Goal: Entertainment & Leisure: Consume media (video, audio)

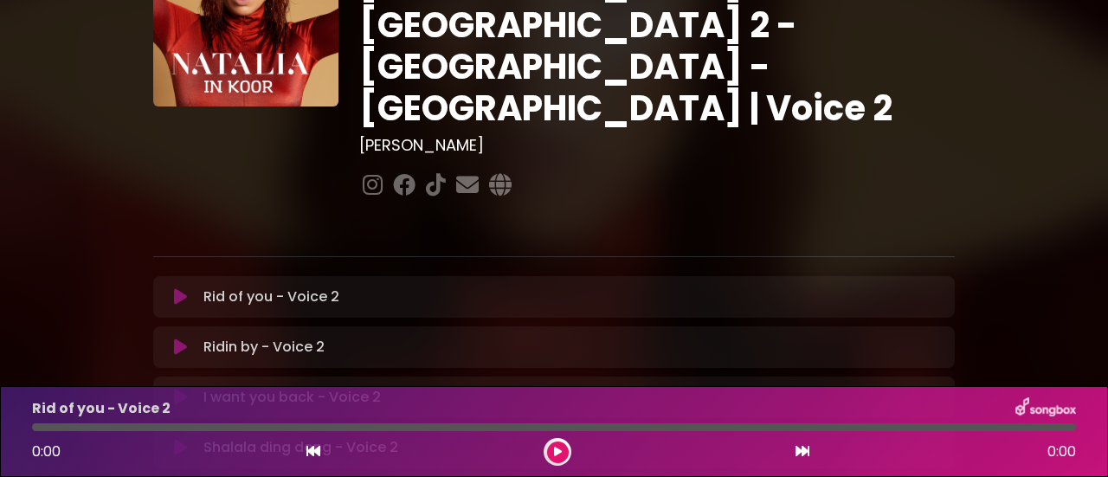
scroll to position [140, 0]
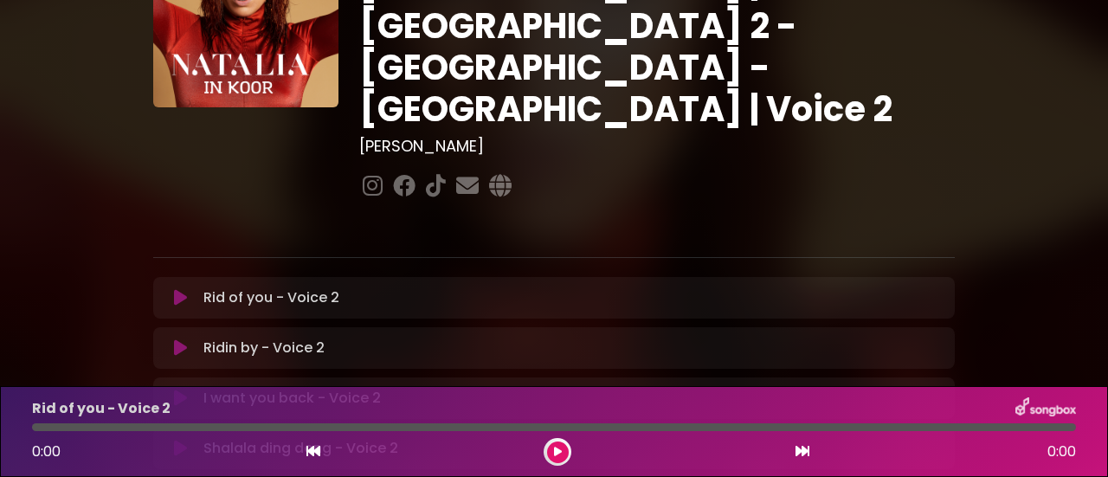
click at [551, 448] on button at bounding box center [558, 452] width 22 height 22
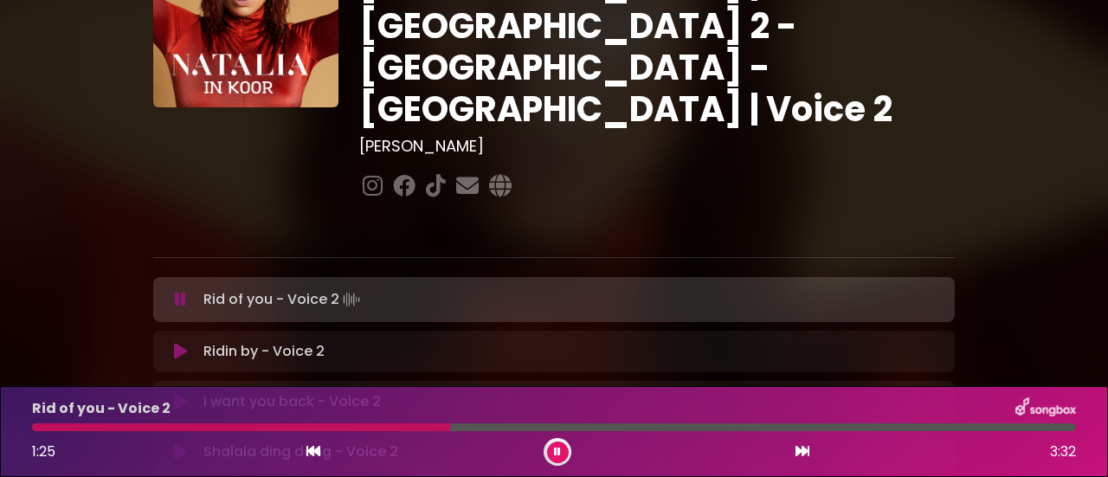
click at [311, 454] on icon at bounding box center [313, 451] width 14 height 14
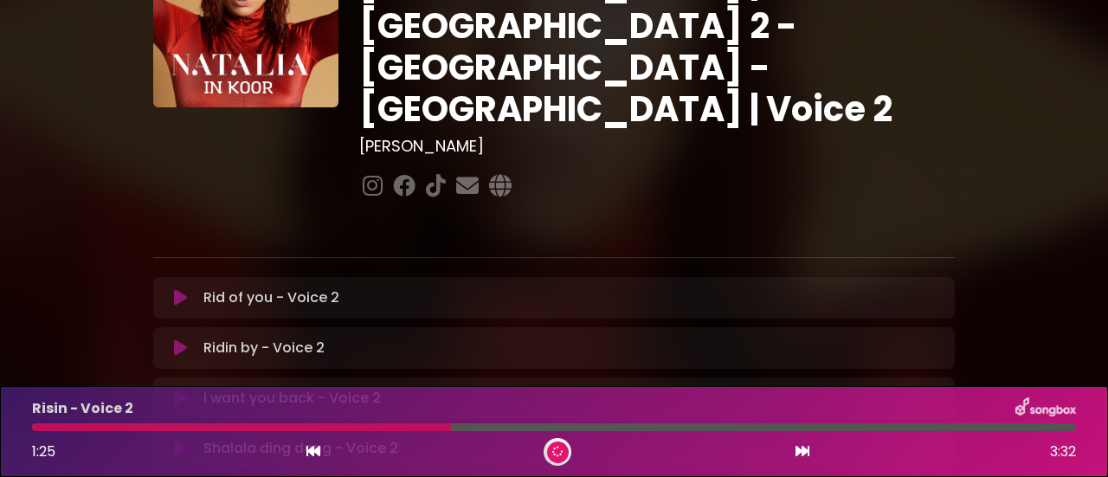
drag, startPoint x: 311, startPoint y: 454, endPoint x: 310, endPoint y: 446, distance: 8.7
click at [310, 446] on icon at bounding box center [313, 451] width 14 height 14
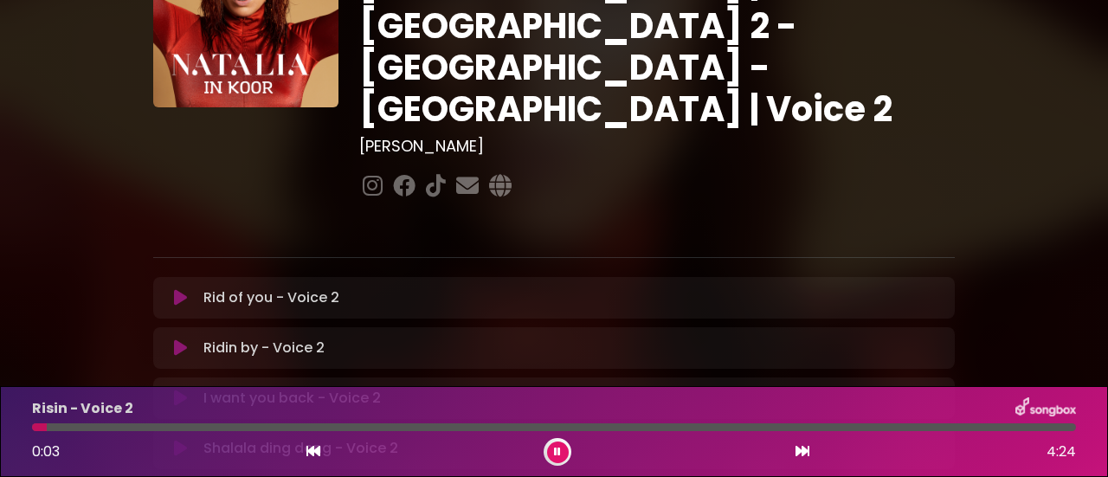
click at [280, 287] on p "Rid of you - Voice 2 Loading Track..." at bounding box center [271, 297] width 136 height 21
click at [300, 287] on p "Rid of you - Voice 2 Loading Track..." at bounding box center [271, 297] width 136 height 21
click at [184, 289] on icon at bounding box center [180, 297] width 13 height 17
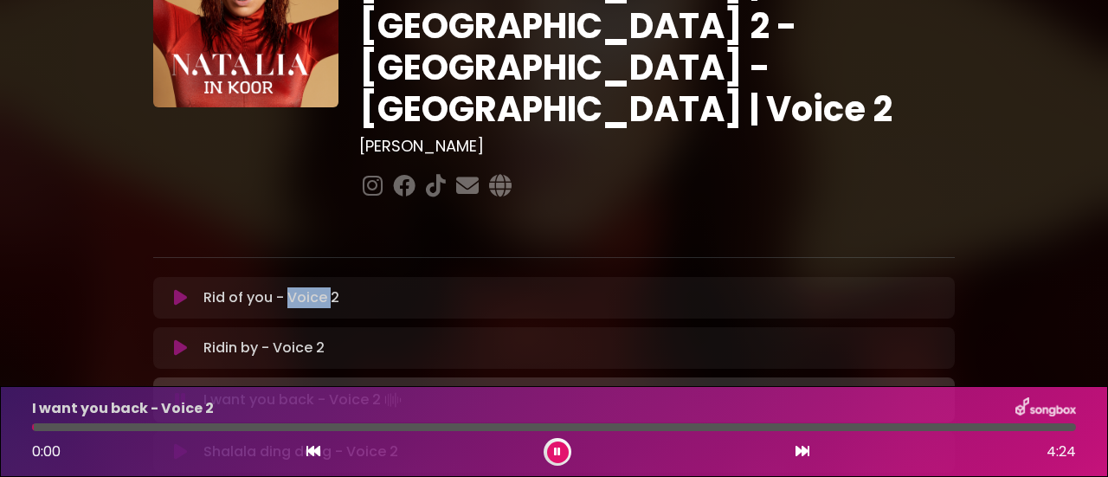
click at [177, 339] on icon at bounding box center [180, 347] width 13 height 17
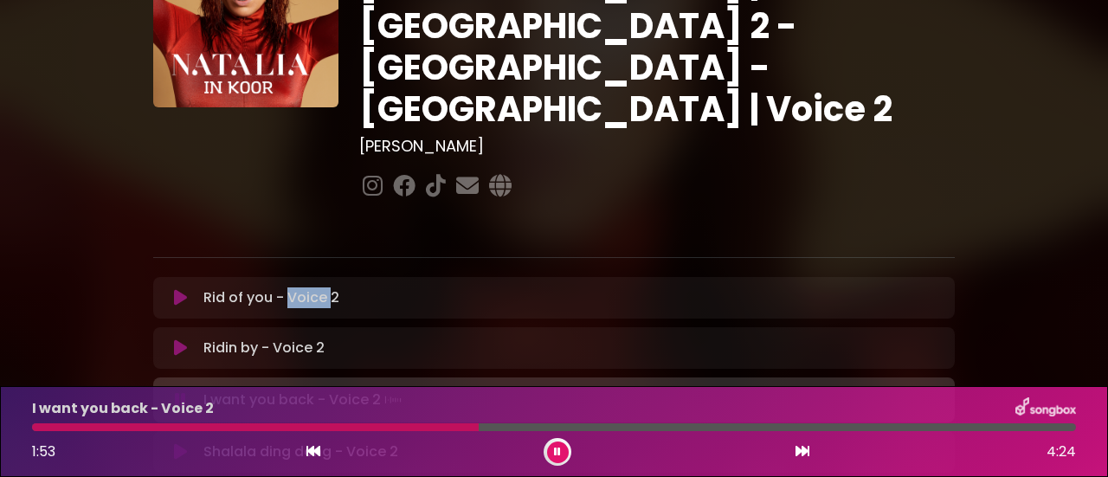
click at [562, 447] on button at bounding box center [558, 452] width 22 height 22
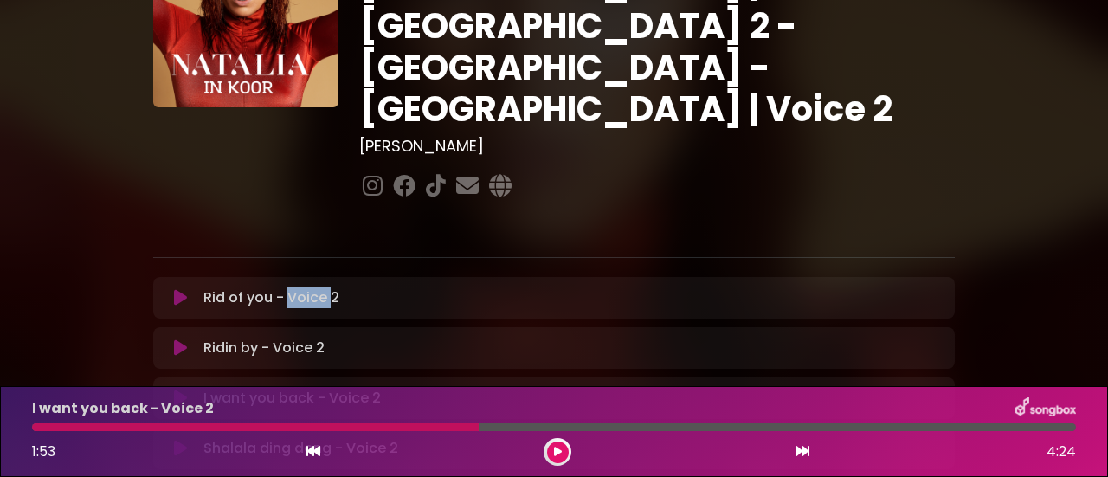
click at [315, 448] on icon at bounding box center [313, 451] width 14 height 14
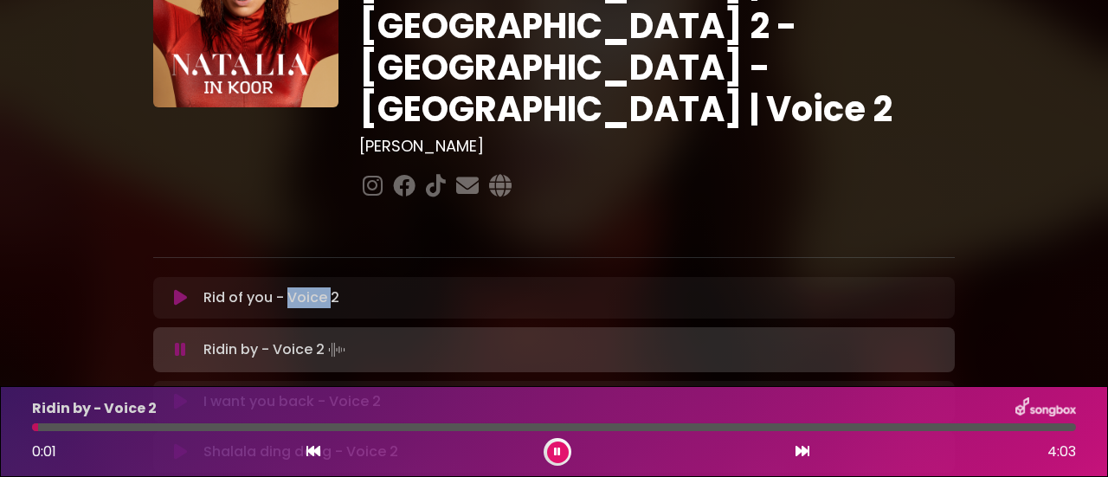
click at [180, 393] on icon at bounding box center [180, 401] width 13 height 17
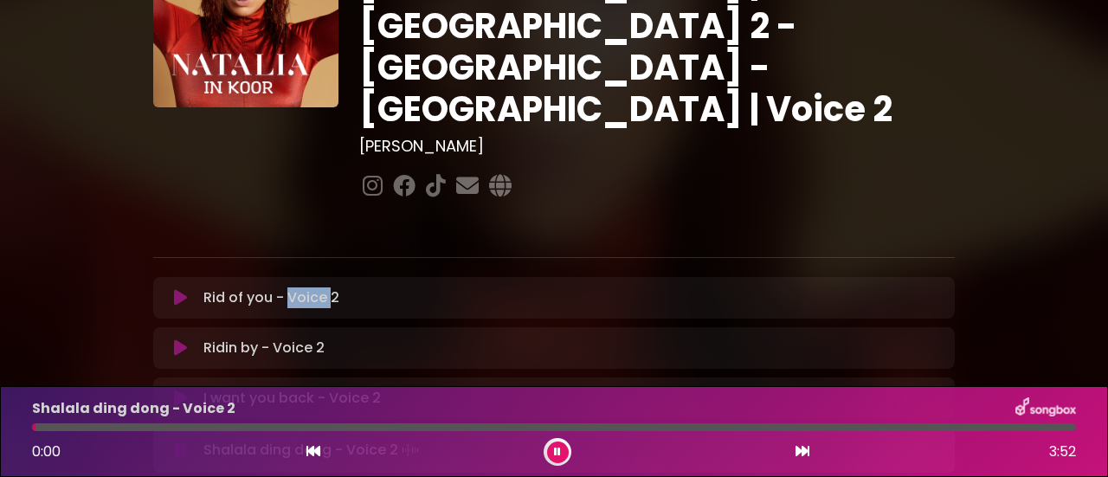
click at [175, 390] on icon at bounding box center [180, 398] width 13 height 17
drag, startPoint x: 242, startPoint y: 426, endPoint x: 100, endPoint y: 432, distance: 142.1
click at [100, 432] on div "Shalala ding dong - Voice 2 0:21 3:52" at bounding box center [554, 431] width 1065 height 68
click at [94, 431] on div at bounding box center [68, 427] width 73 height 8
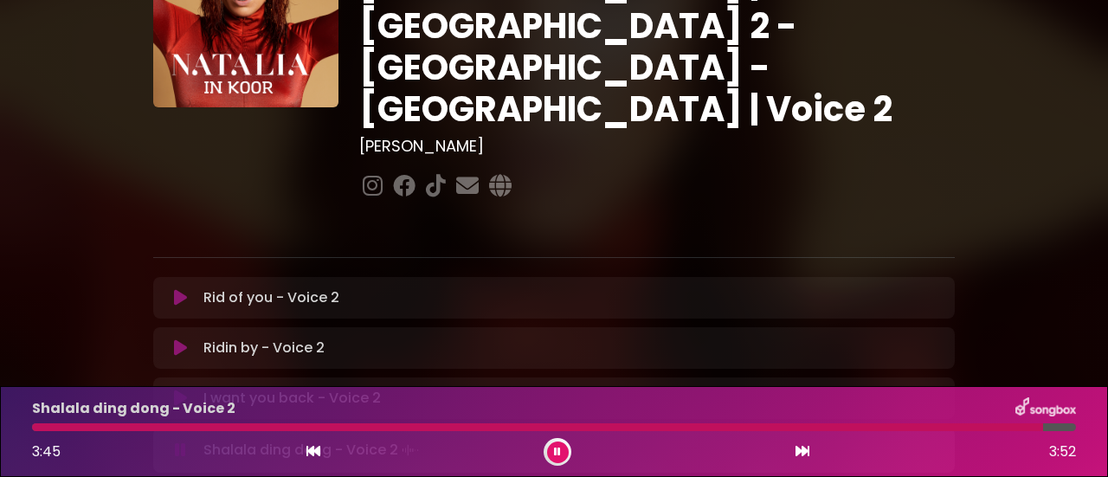
click at [180, 441] on icon at bounding box center [180, 449] width 11 height 17
click at [180, 440] on icon at bounding box center [180, 448] width 13 height 17
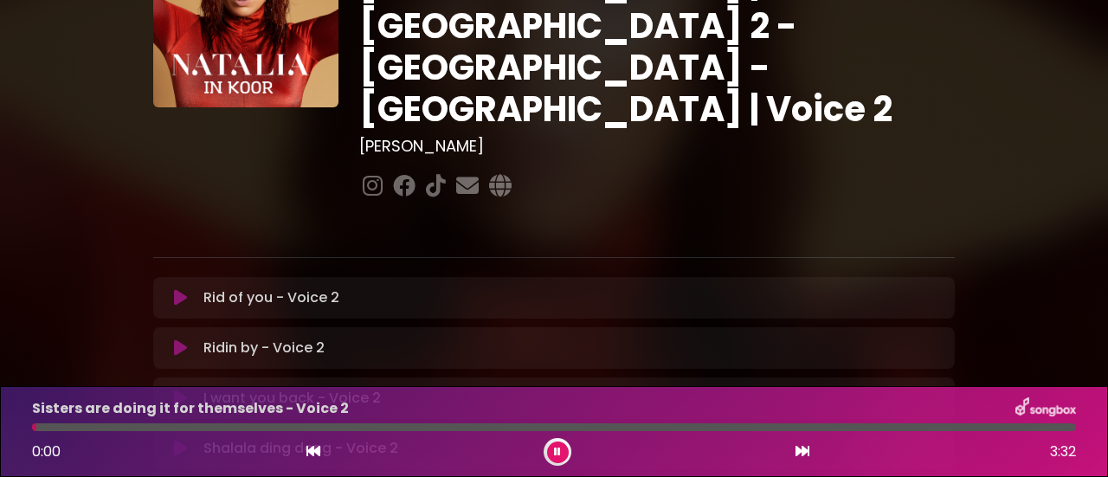
click at [177, 440] on icon at bounding box center [180, 448] width 13 height 17
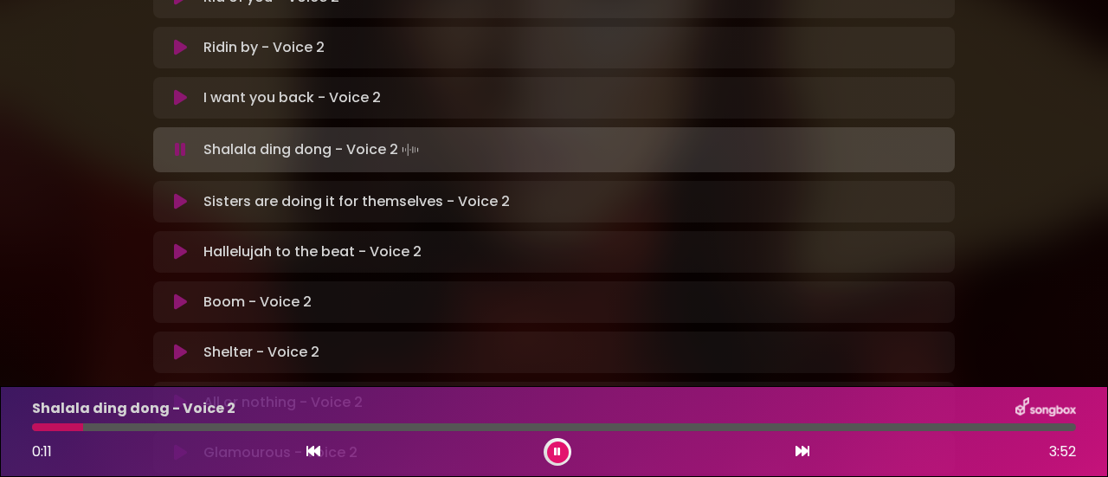
scroll to position [440, 0]
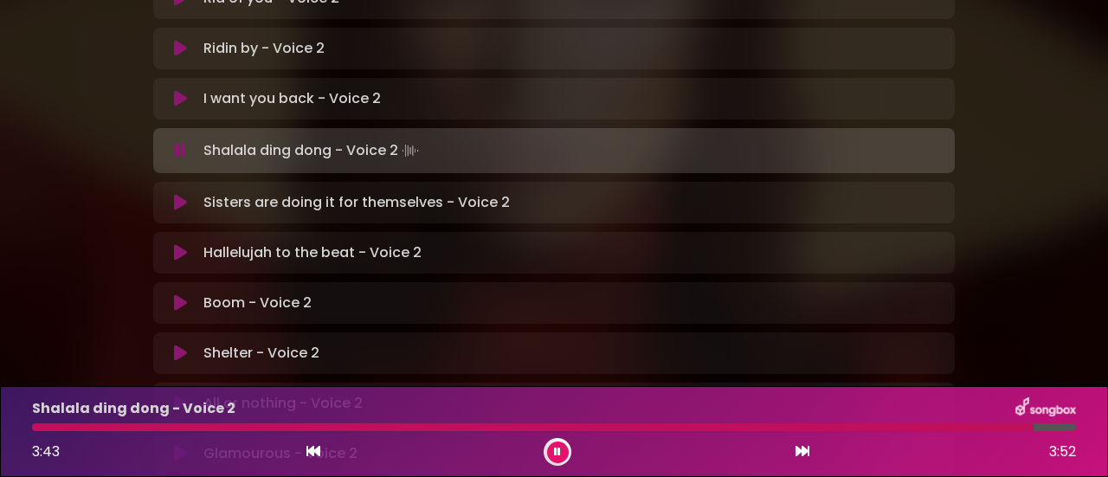
click at [556, 451] on icon at bounding box center [558, 452] width 8 height 10
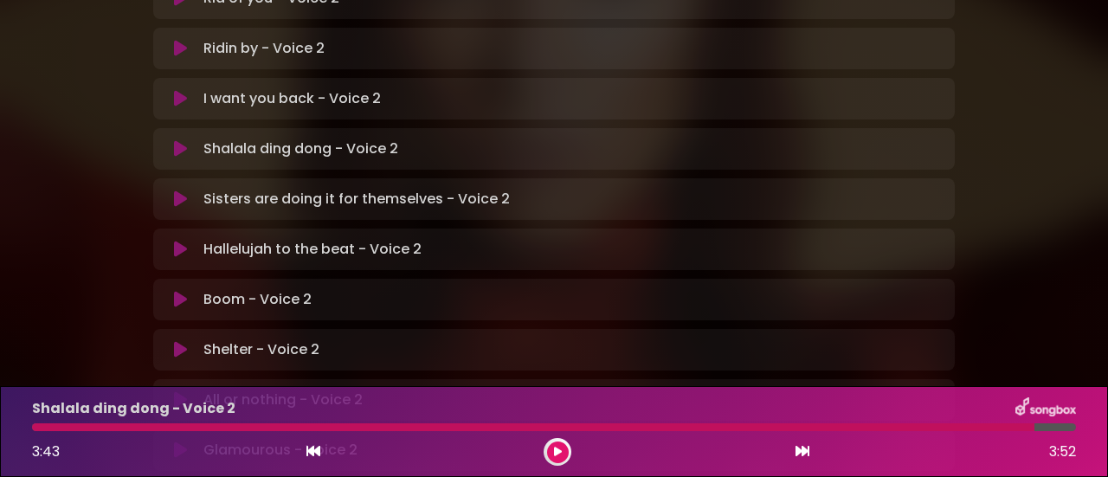
click at [559, 454] on icon at bounding box center [557, 452] width 9 height 10
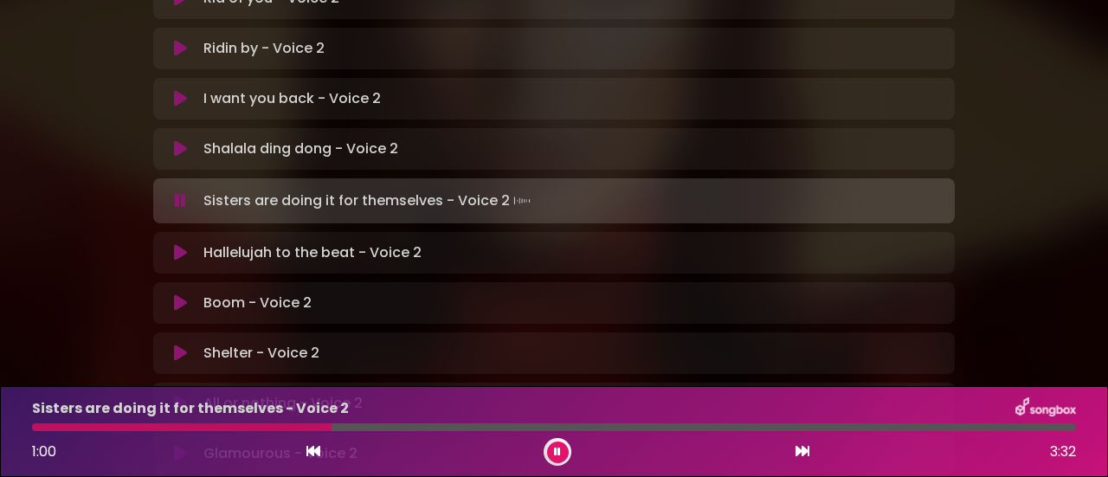
drag, startPoint x: 322, startPoint y: 425, endPoint x: 10, endPoint y: 427, distance: 312.5
click at [10, 427] on div "Sisters are doing it for themselves - Voice 2 1:00 3:32" at bounding box center [554, 431] width 1108 height 91
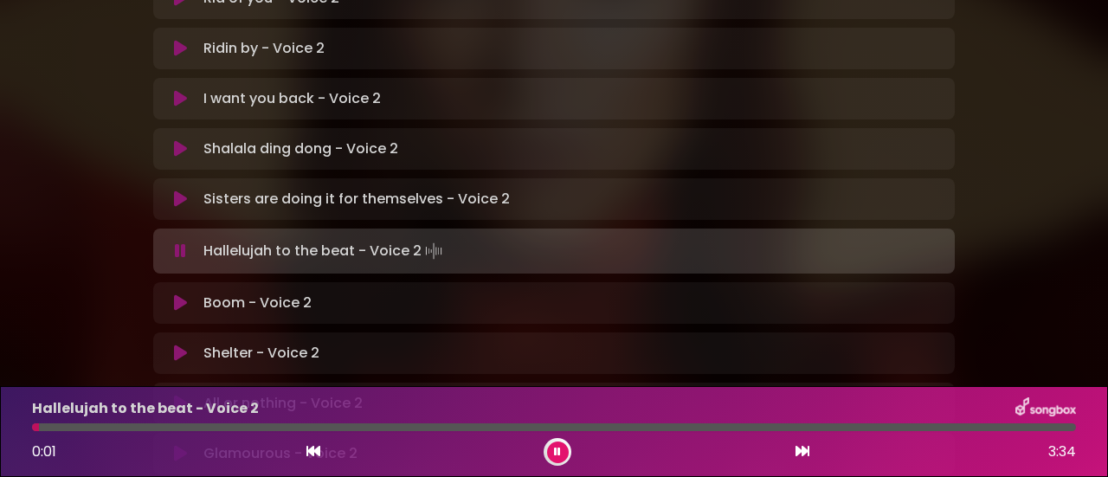
click at [180, 190] on icon at bounding box center [180, 198] width 13 height 17
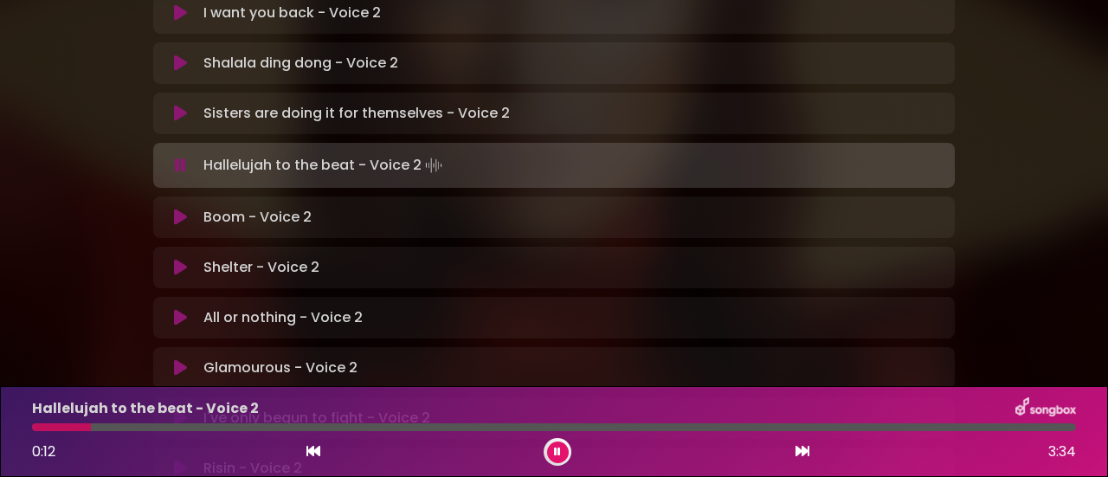
scroll to position [525, 0]
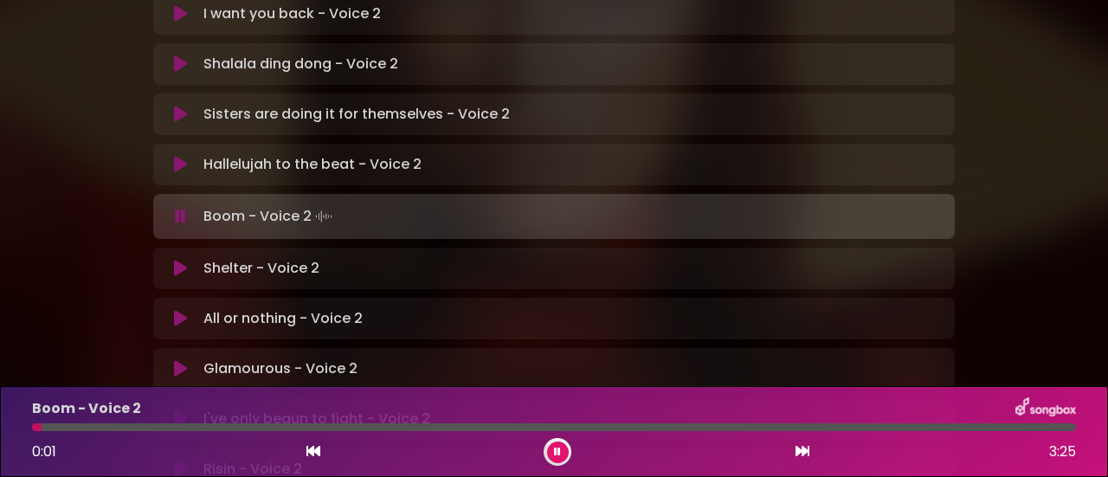
click at [178, 156] on icon at bounding box center [180, 164] width 13 height 17
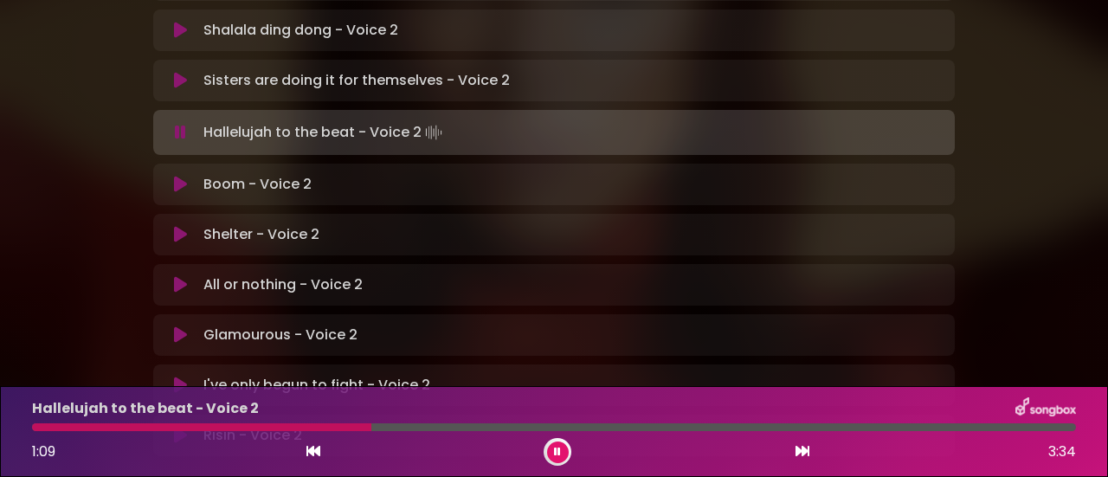
scroll to position [557, 0]
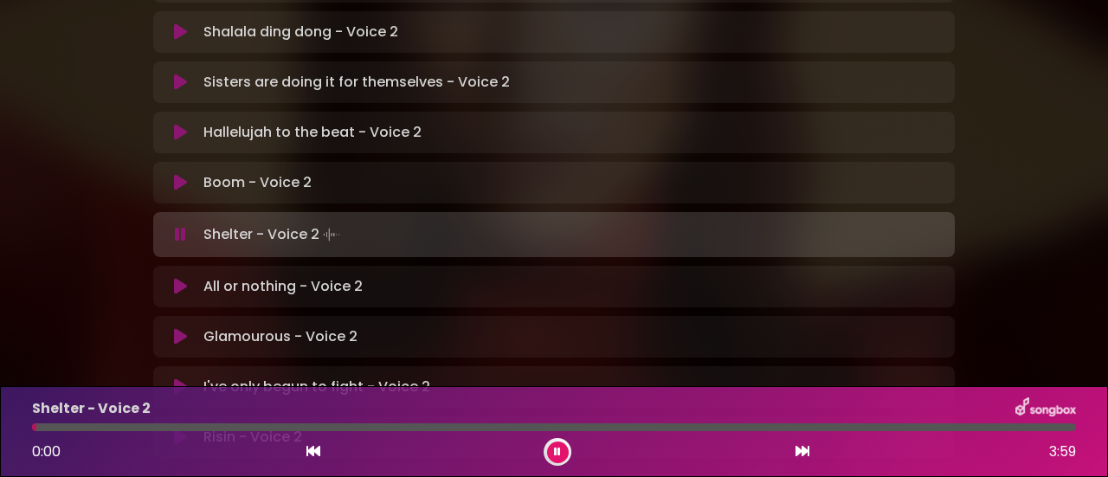
click at [558, 451] on icon at bounding box center [557, 452] width 7 height 10
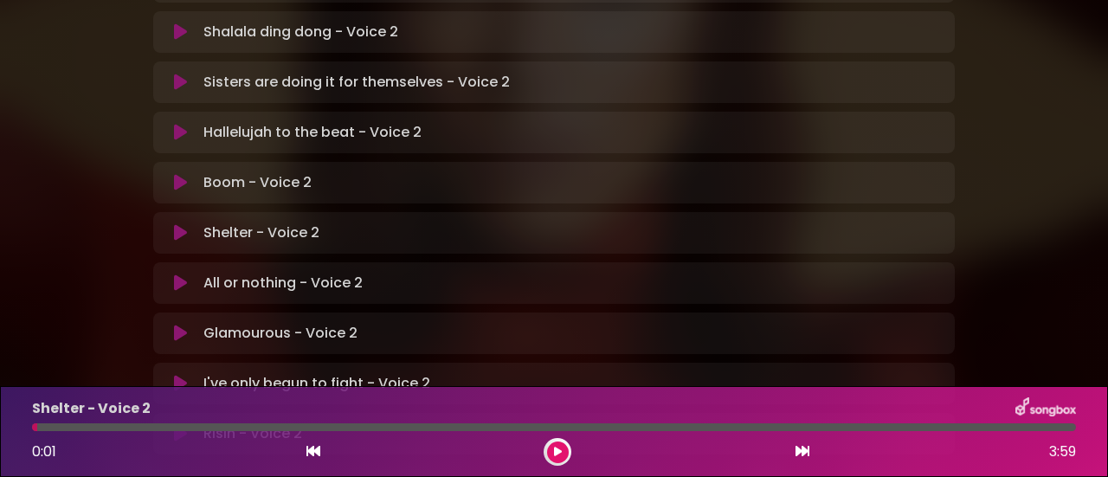
click at [180, 174] on icon at bounding box center [180, 182] width 13 height 17
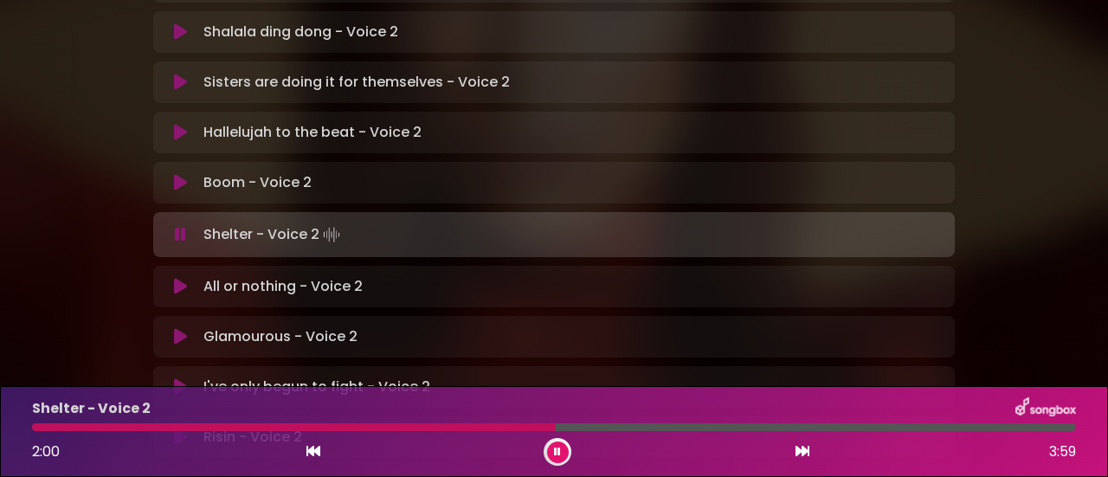
click at [554, 453] on icon at bounding box center [558, 452] width 8 height 10
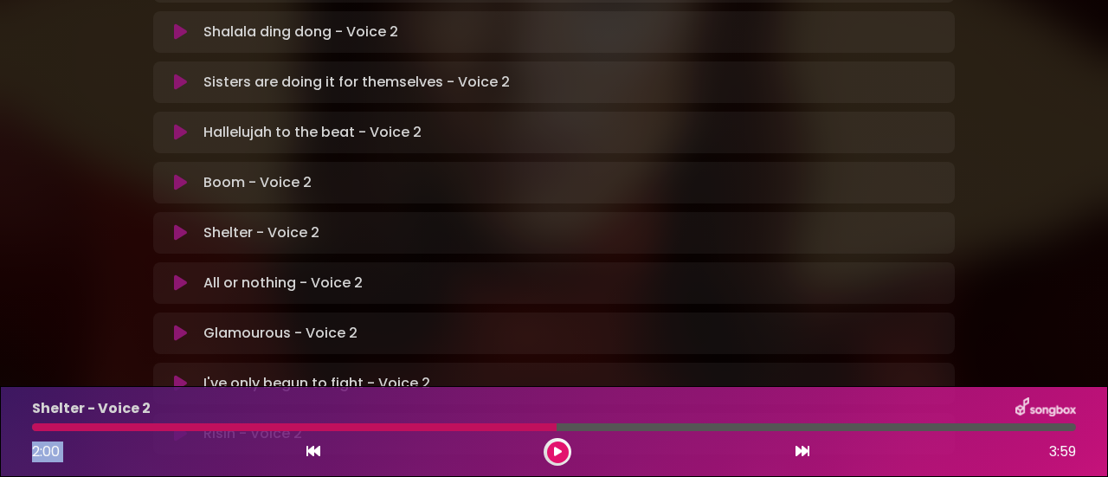
drag, startPoint x: 547, startPoint y: 428, endPoint x: 193, endPoint y: 442, distance: 354.3
click at [193, 442] on div "Shelter - Voice 2 2:00 3:59" at bounding box center [554, 431] width 1065 height 68
click at [184, 428] on div at bounding box center [294, 427] width 525 height 8
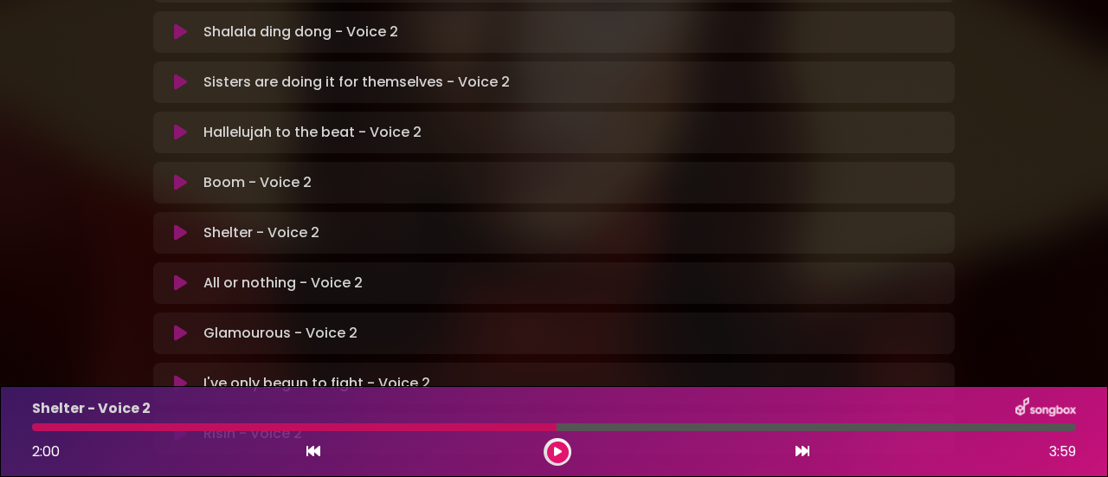
click at [183, 224] on icon at bounding box center [180, 232] width 13 height 17
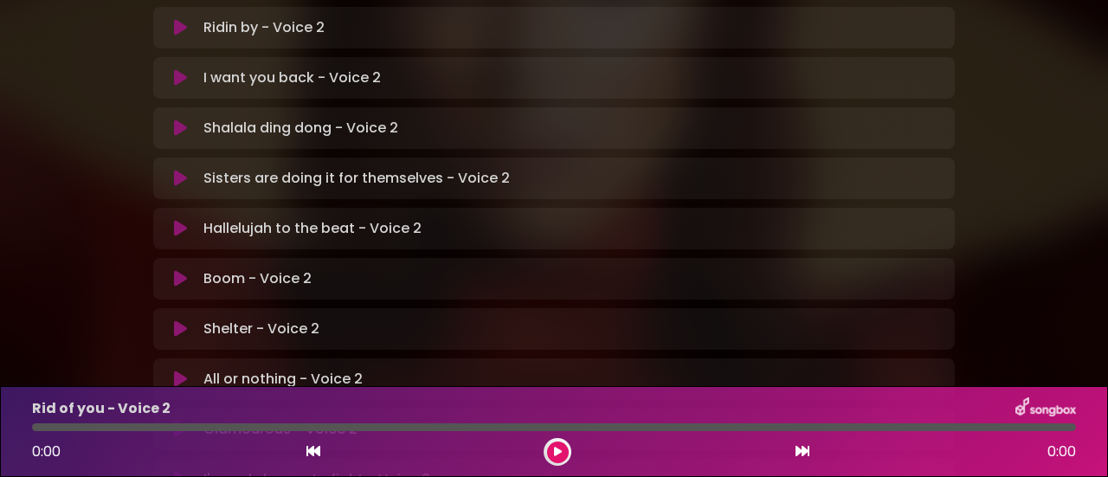
scroll to position [492, 0]
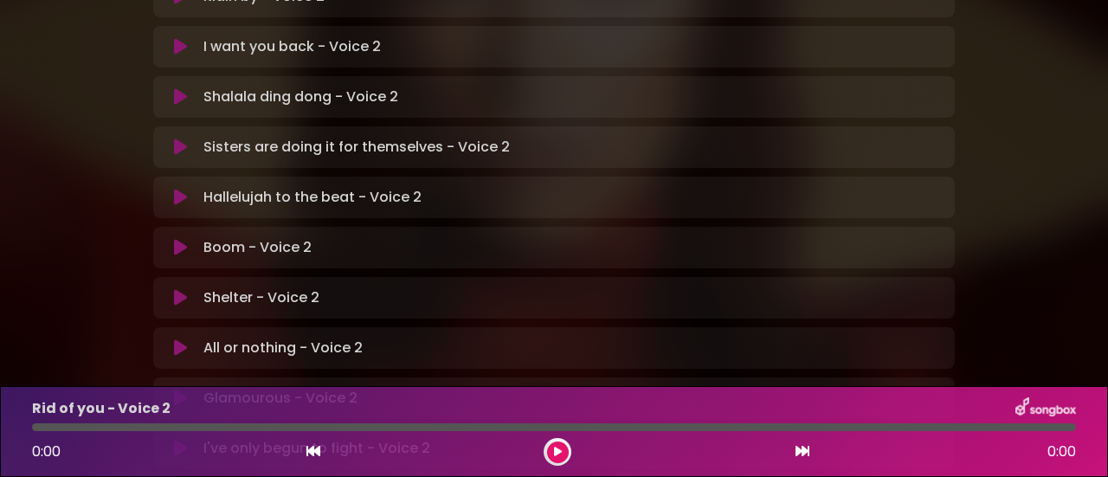
click at [182, 289] on icon at bounding box center [180, 297] width 13 height 17
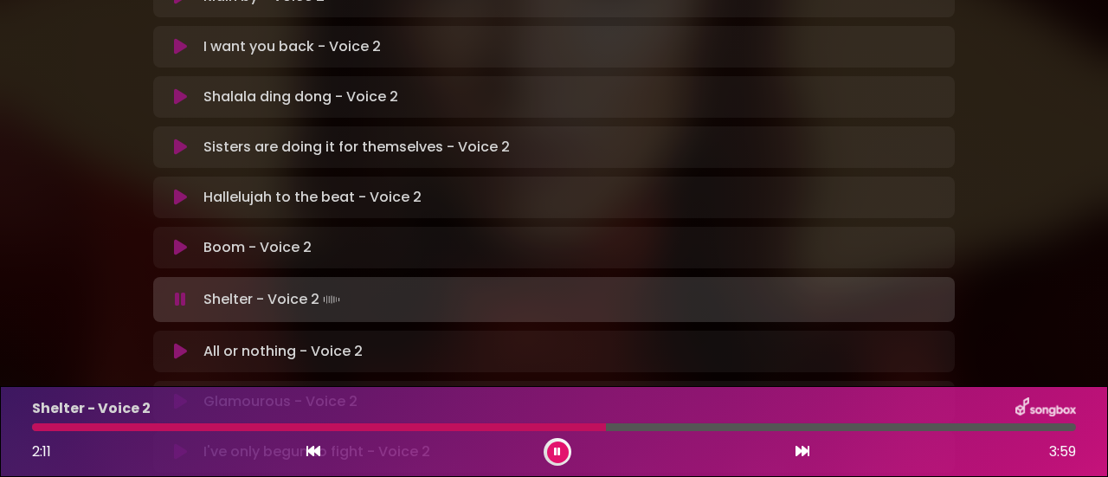
click at [544, 430] on div at bounding box center [319, 427] width 574 height 8
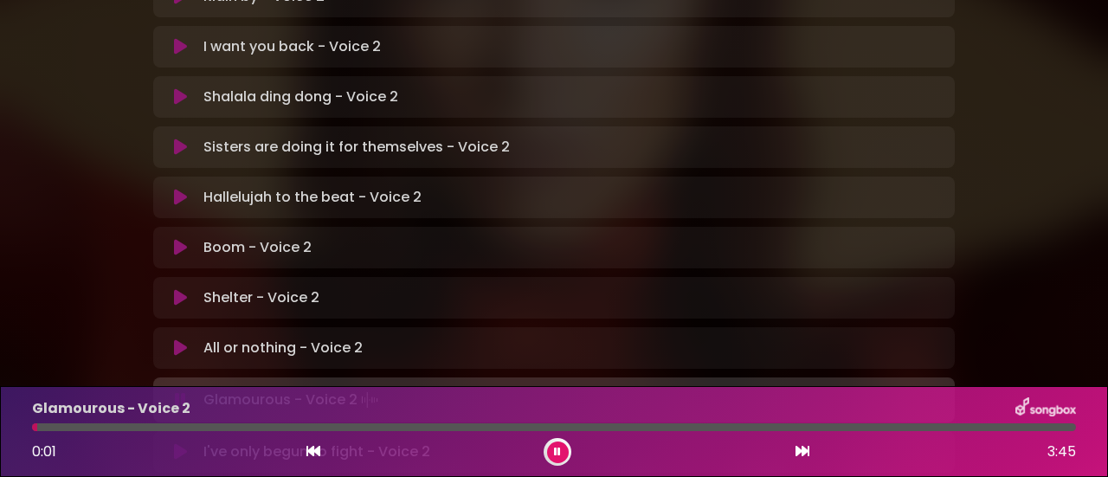
click at [784, 327] on div "All or nothing - Voice 2 Loading Track..." at bounding box center [554, 348] width 802 height 42
click at [174, 339] on icon at bounding box center [180, 347] width 13 height 17
click at [558, 451] on icon at bounding box center [557, 452] width 7 height 10
